Goal: Navigation & Orientation: Understand site structure

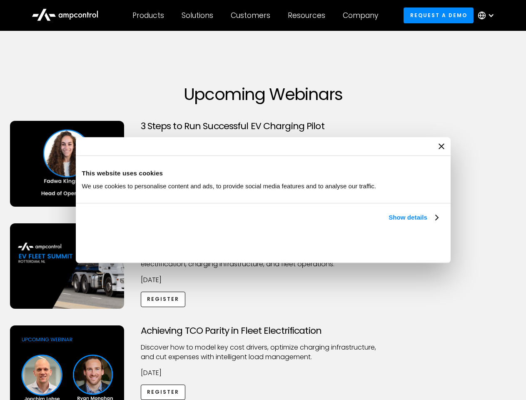
click at [388, 222] on link "Show details" at bounding box center [412, 217] width 49 height 10
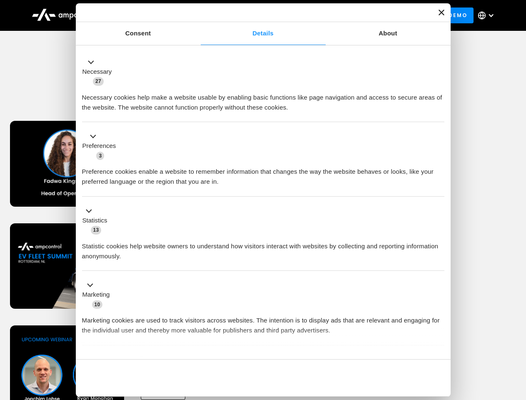
click at [439, 112] on div "Necessary cookies help make a website usable by enabling basic functions like p…" at bounding box center [263, 99] width 362 height 26
click at [517, 336] on div "Achieving TCO Parity in Fleet Electrification Discover how to model key cost dr…" at bounding box center [263, 390] width 523 height 131
click at [256, 15] on div "Customers" at bounding box center [251, 15] width 40 height 9
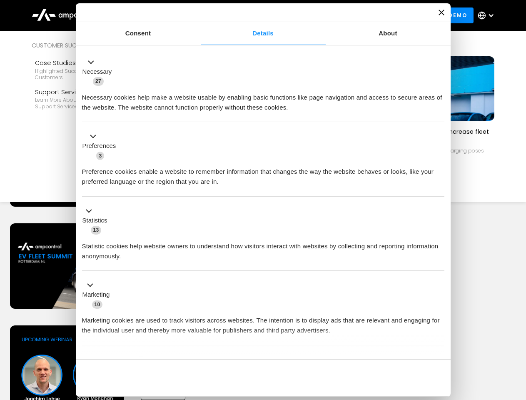
click at [148, 15] on div "Products" at bounding box center [148, 15] width 32 height 9
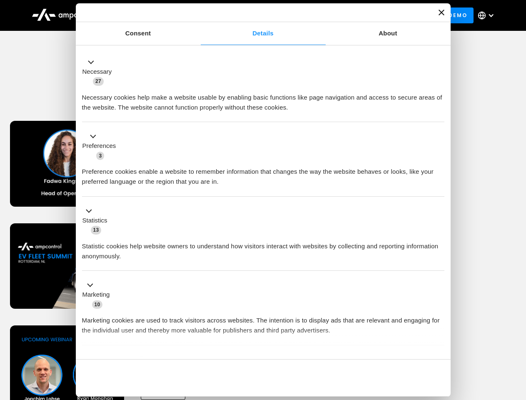
click at [198, 15] on div "Solutions" at bounding box center [198, 15] width 32 height 9
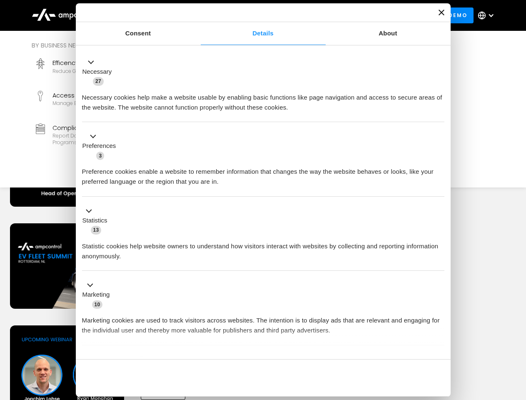
click at [252, 15] on div "Customers" at bounding box center [251, 15] width 40 height 9
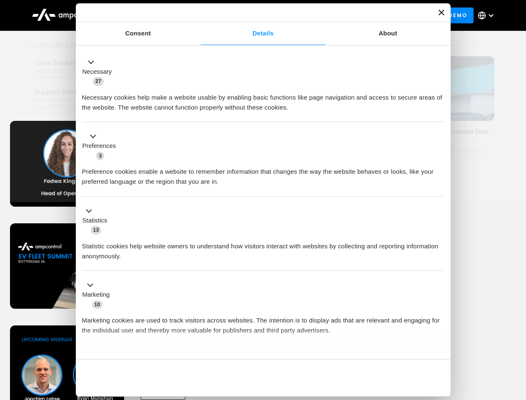
click at [308, 15] on div "Resources" at bounding box center [306, 15] width 37 height 9
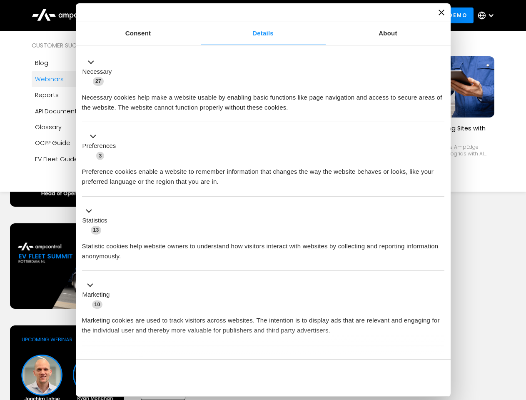
click at [363, 15] on div "Company" at bounding box center [360, 15] width 35 height 9
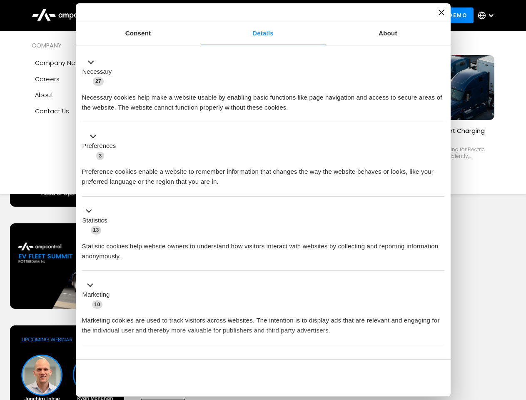
click at [488, 15] on div at bounding box center [491, 15] width 7 height 7
